Goal: Task Accomplishment & Management: Manage account settings

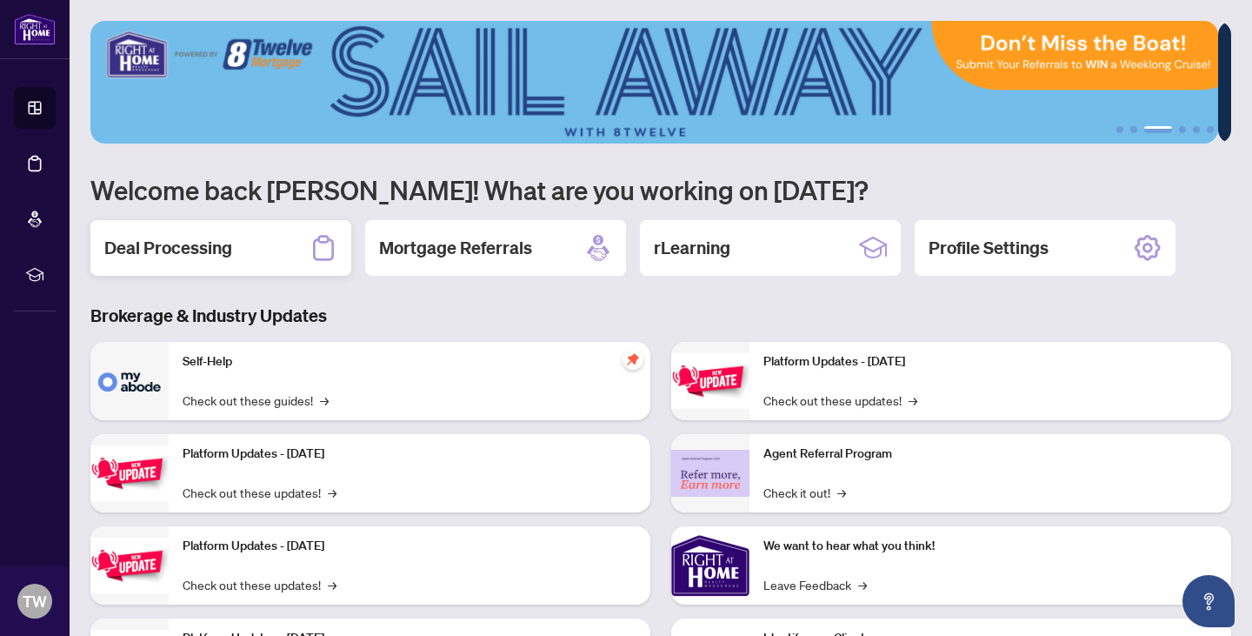
click at [215, 258] on div "Deal Processing" at bounding box center [220, 248] width 261 height 56
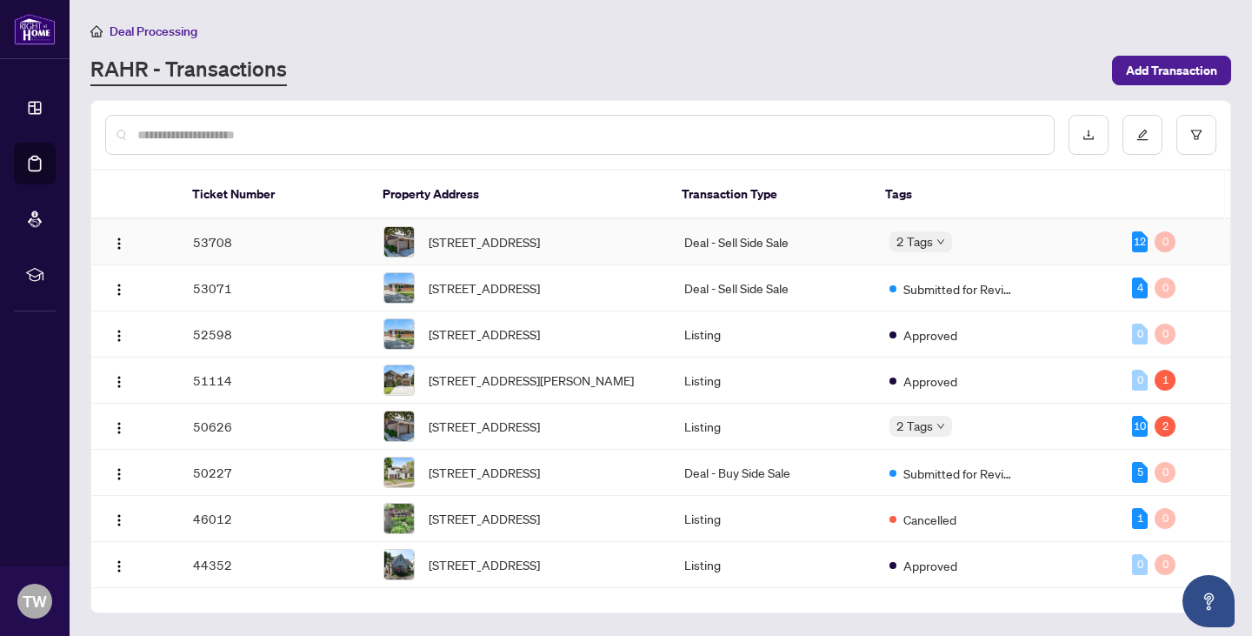
click at [257, 250] on td "53708" at bounding box center [274, 242] width 191 height 46
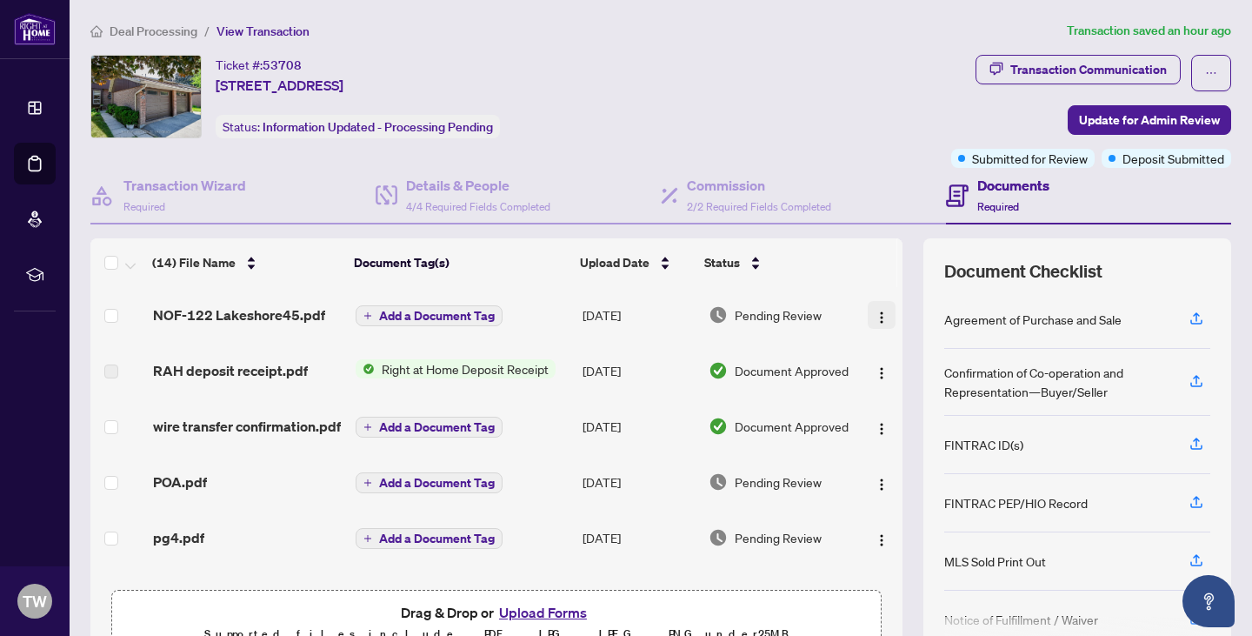
click at [875, 311] on img "button" at bounding box center [882, 317] width 14 height 14
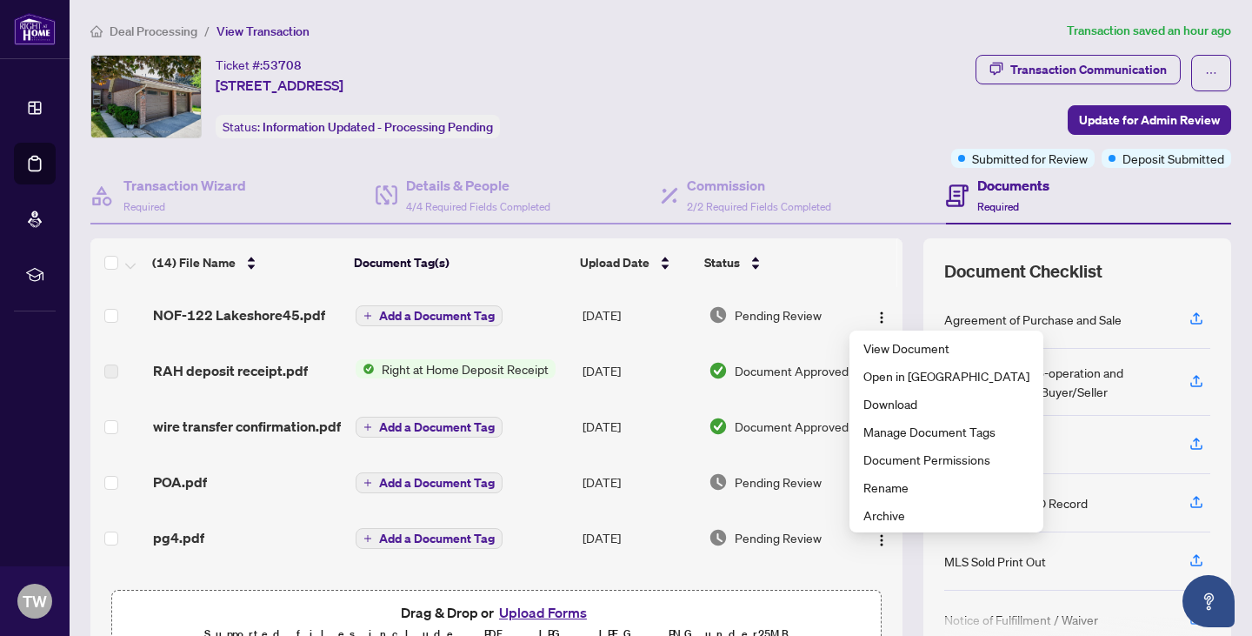
click at [796, 349] on td "Document Approved" at bounding box center [780, 371] width 156 height 56
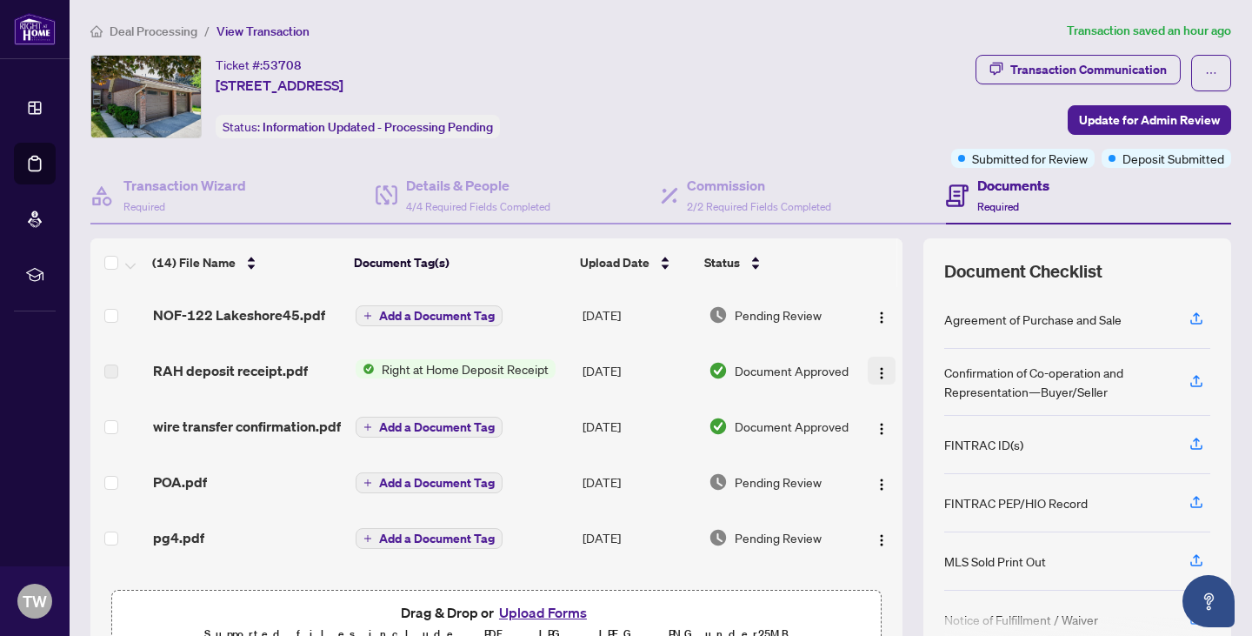
click at [875, 367] on img "button" at bounding box center [882, 373] width 14 height 14
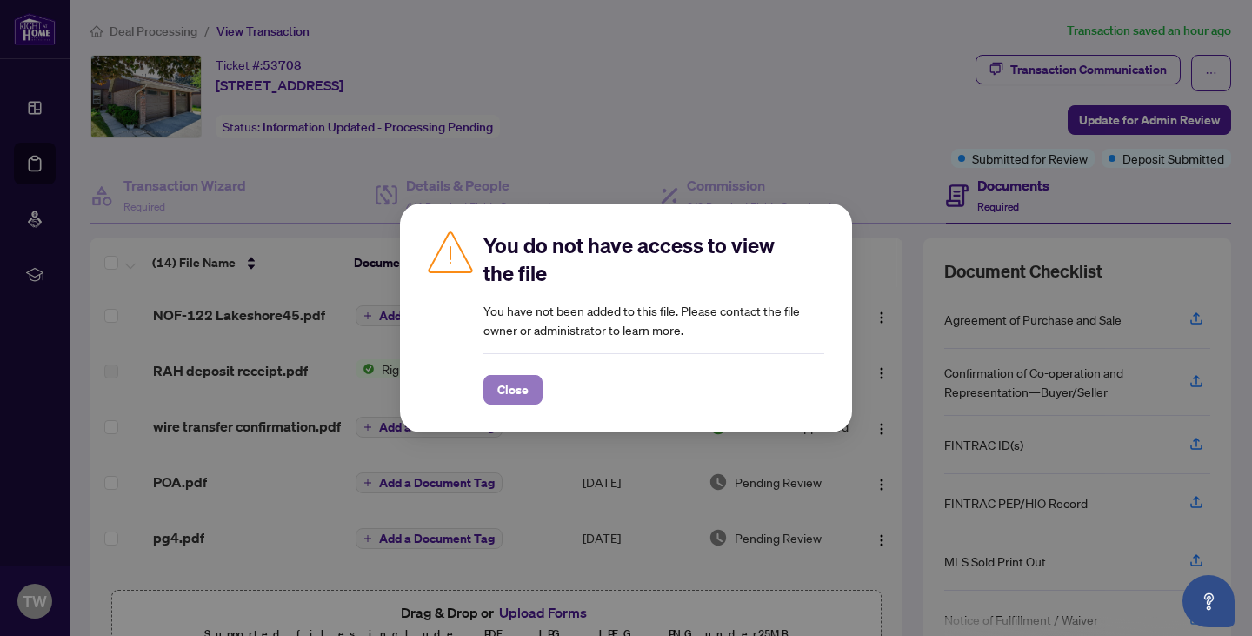
click at [523, 389] on span "Close" at bounding box center [512, 390] width 31 height 28
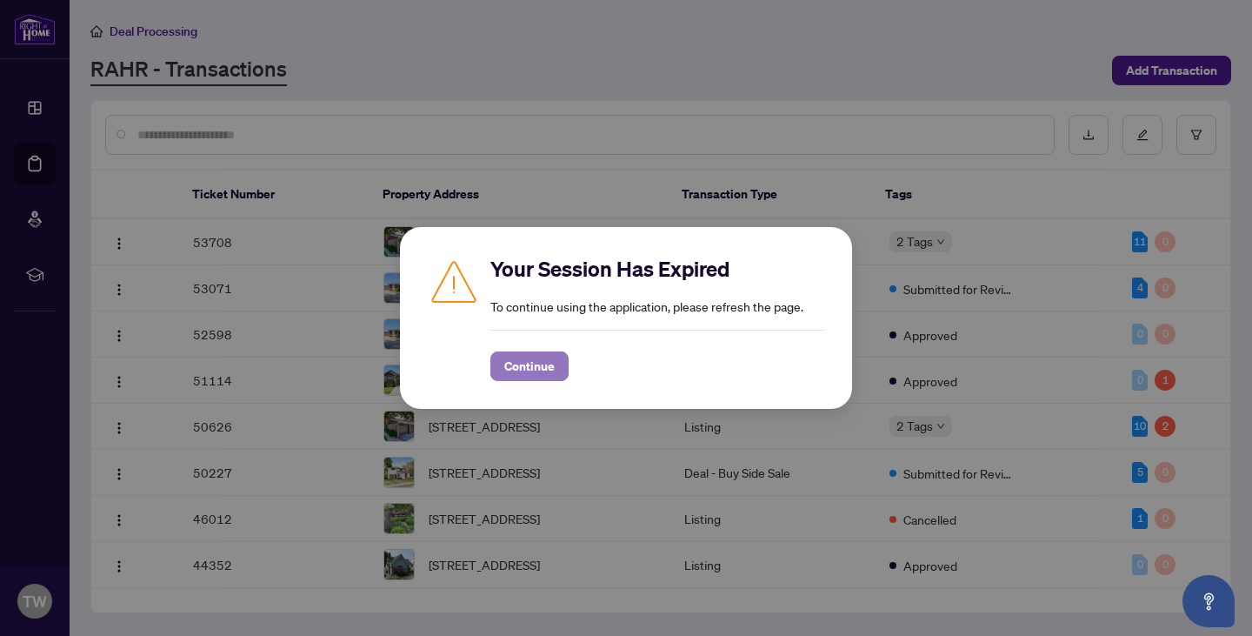
click at [509, 370] on span "Continue" at bounding box center [529, 366] width 50 height 28
